Goal: Find specific page/section: Find specific page/section

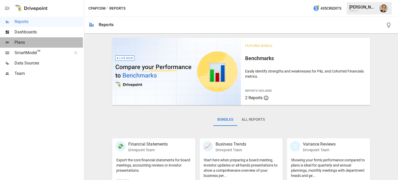
click at [16, 42] on span "Plans" at bounding box center [49, 42] width 68 height 6
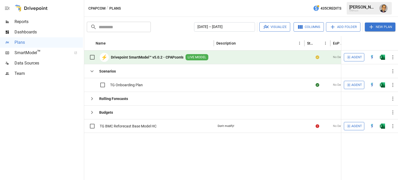
click at [124, 62] on div "⚡ Drivepoint SmartModel™ v5.0.2 - CPAPcom's LIVE MODEL" at bounding box center [148, 57] width 122 height 11
click at [129, 58] on b "Drivepoint SmartModel™ v5.0.2 - CPAPcom's" at bounding box center [147, 57] width 73 height 5
click at [135, 58] on b "Drivepoint SmartModel™ v5.0.2 - CPAPcom's" at bounding box center [147, 57] width 73 height 5
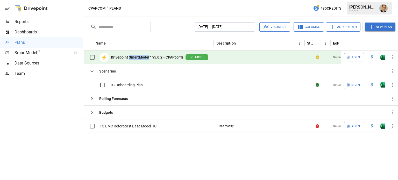
click at [135, 58] on b "Drivepoint SmartModel™ v5.0.2 - CPAPcom's" at bounding box center [147, 57] width 73 height 5
